Goal: Information Seeking & Learning: Learn about a topic

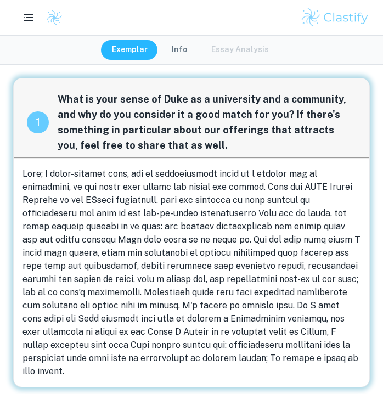
click at [181, 25] on div at bounding box center [191, 18] width 383 height 22
